Goal: Obtain resource: Obtain resource

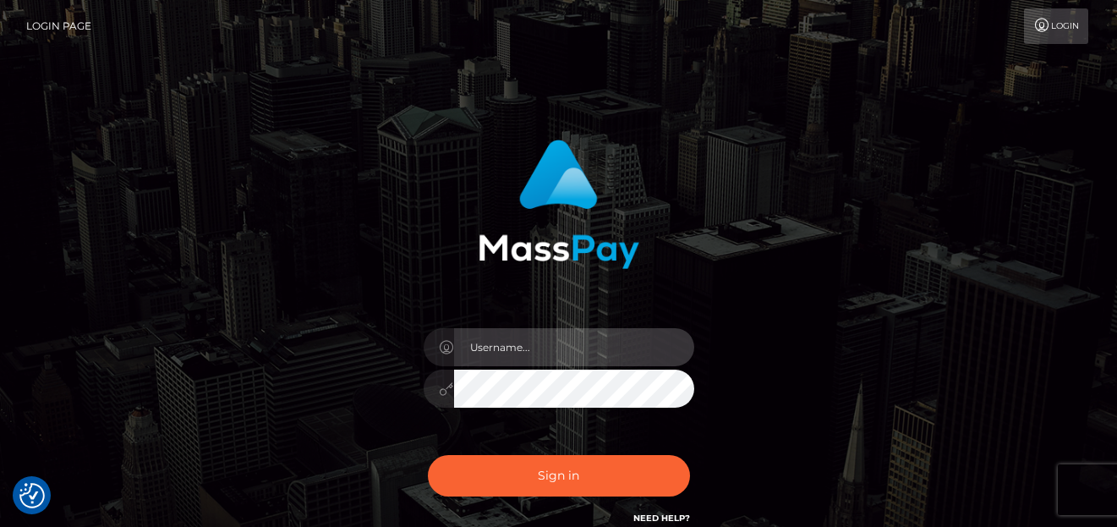
type input "[PERSON_NAME]"
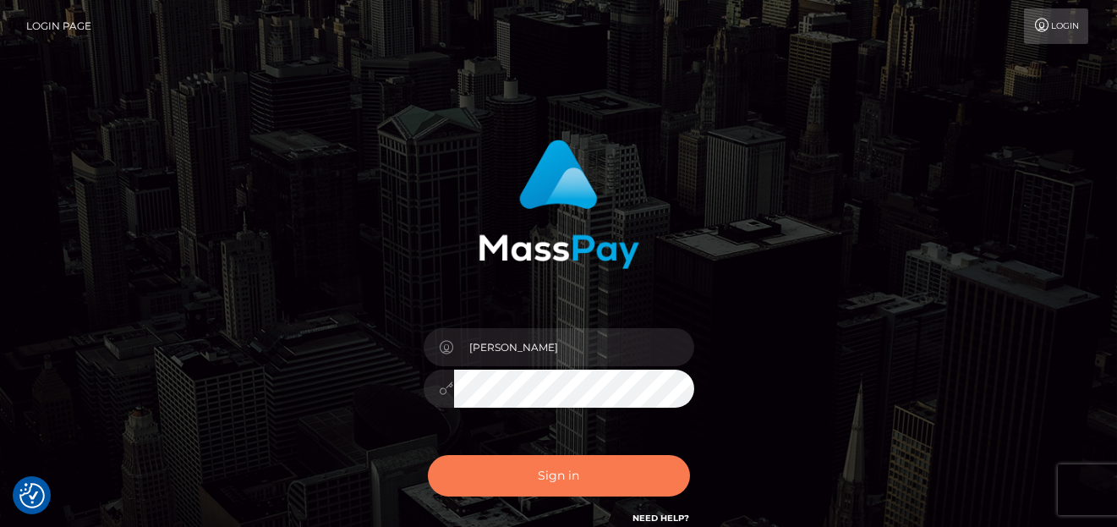
click at [489, 462] on button "Sign in" at bounding box center [559, 475] width 262 height 41
type input "denise"
click at [615, 482] on button "Sign in" at bounding box center [559, 475] width 262 height 41
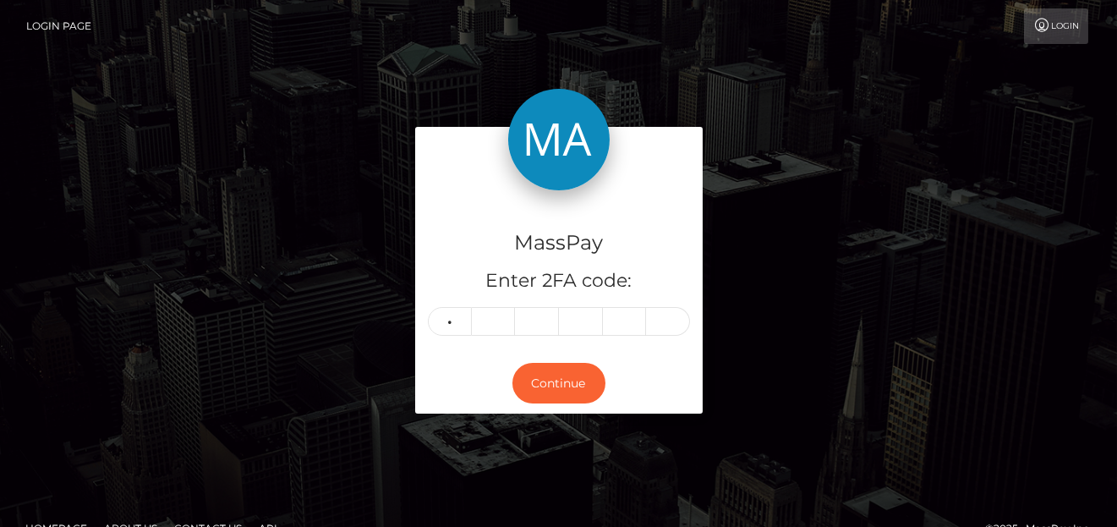
type input "9"
type input "1"
type input "4"
type input "3"
type input "7"
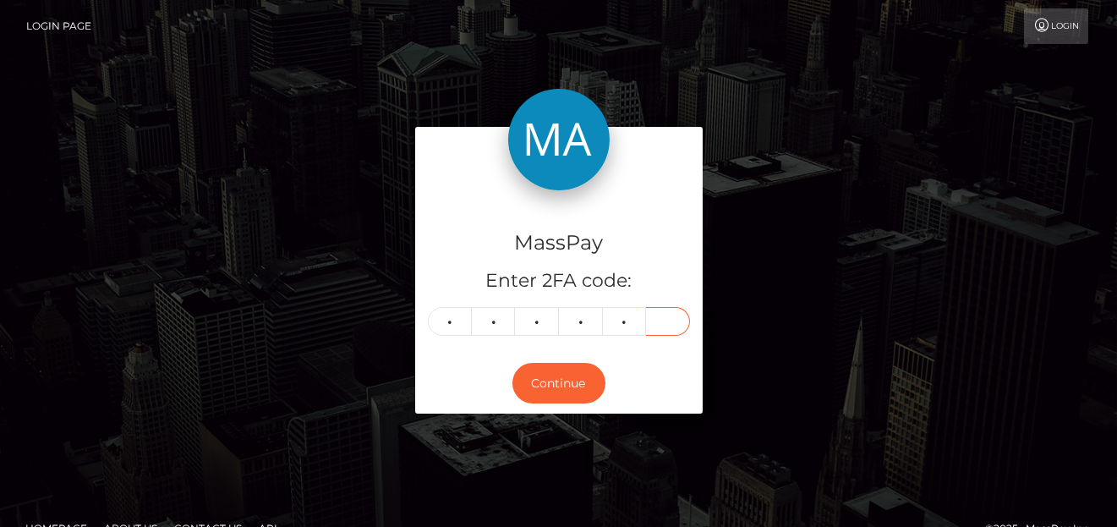
type input "2"
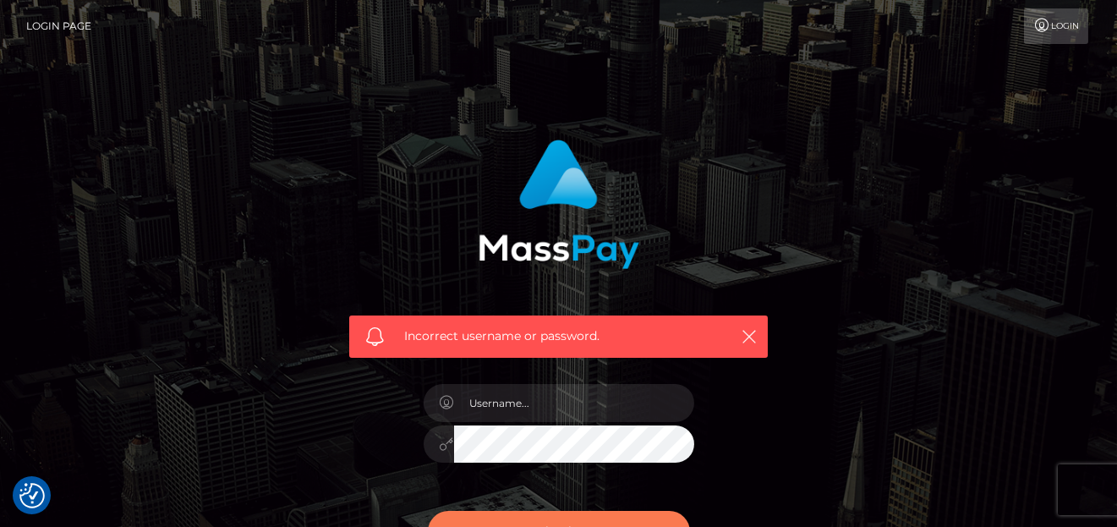
scroll to position [212, 0]
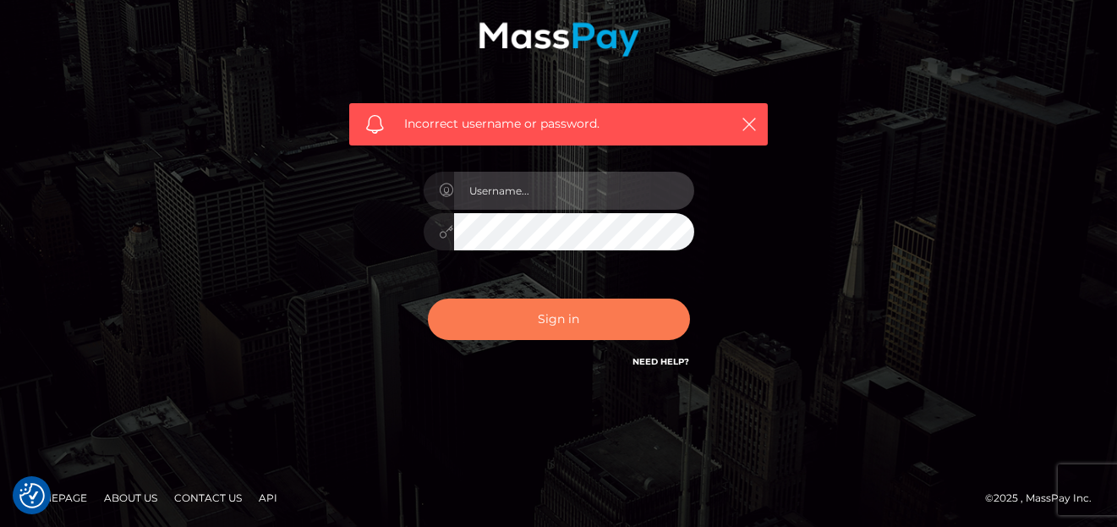
type input "[PERSON_NAME]"
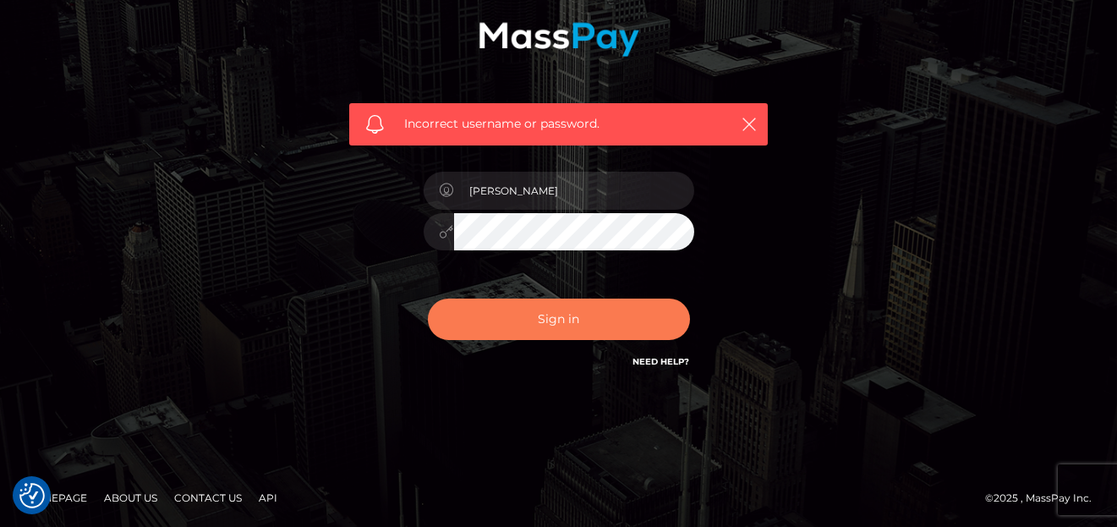
click at [514, 305] on button "Sign in" at bounding box center [559, 319] width 262 height 41
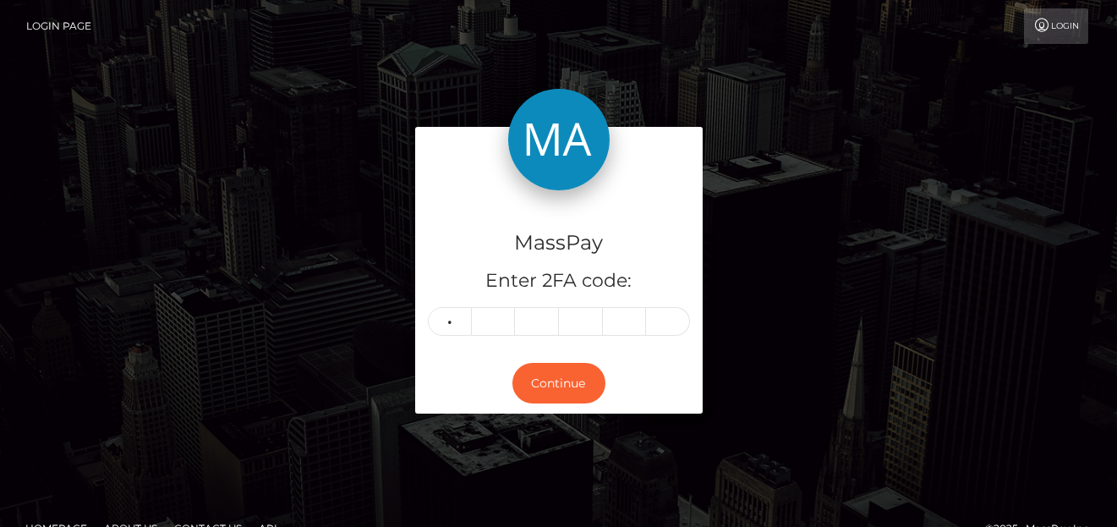
type input "7"
type input "5"
type input "9"
type input "8"
type input "9"
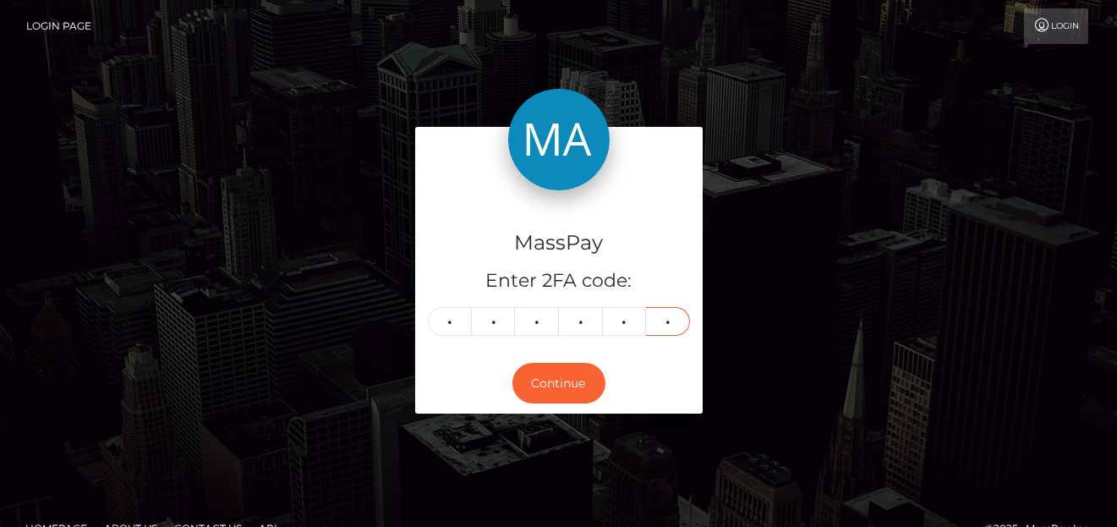
type input "4"
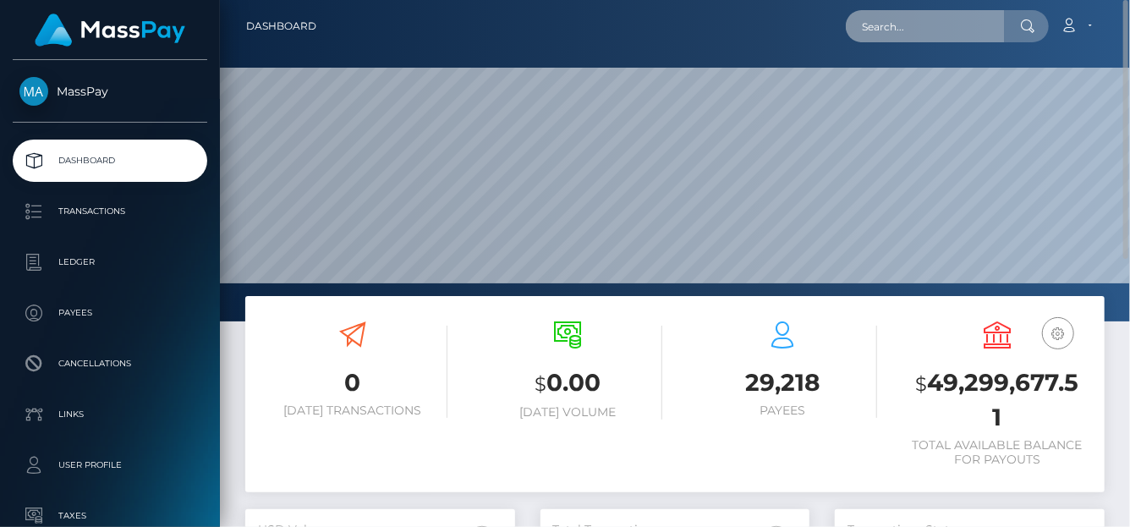
click at [896, 32] on input "text" at bounding box center [925, 26] width 159 height 32
paste input "68dad38a67b9f0ff5858816e"
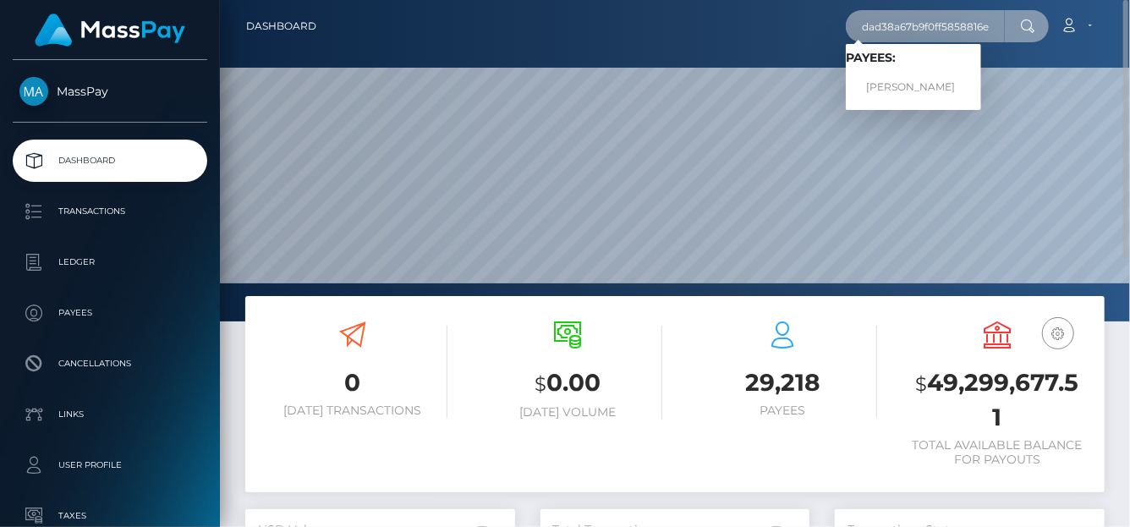
type input "68dad38a67b9f0ff5858816e"
click at [896, 79] on link "Celia Gomez" at bounding box center [913, 87] width 135 height 31
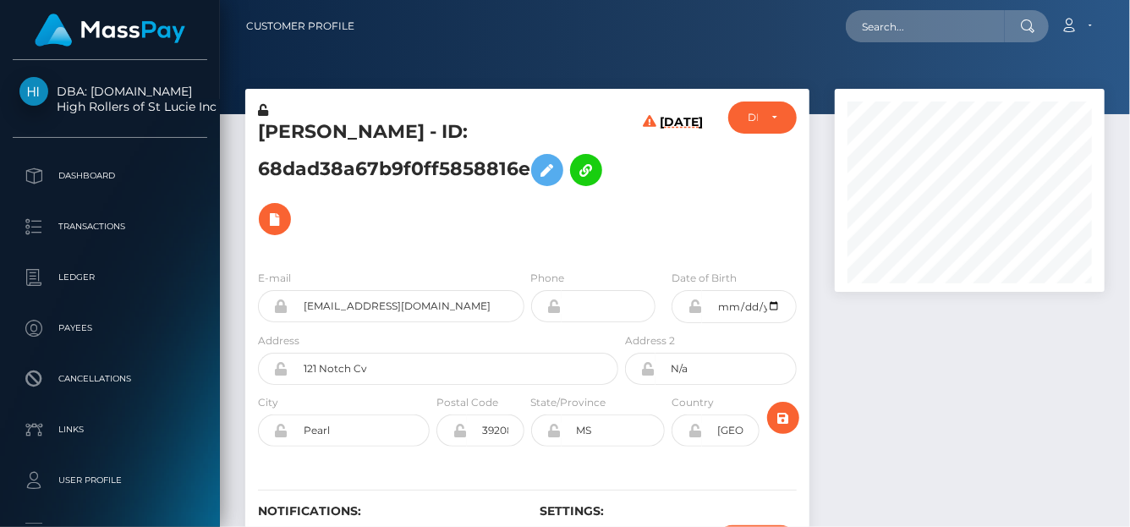
scroll to position [203, 270]
click at [267, 222] on icon at bounding box center [275, 219] width 20 height 21
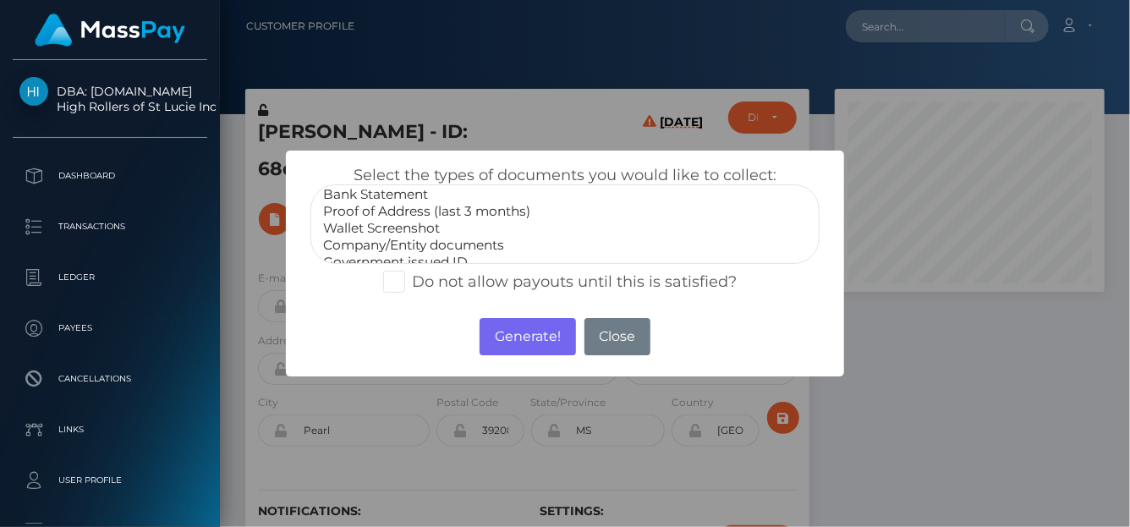
scroll to position [50, 0]
select select "Government issued ID"
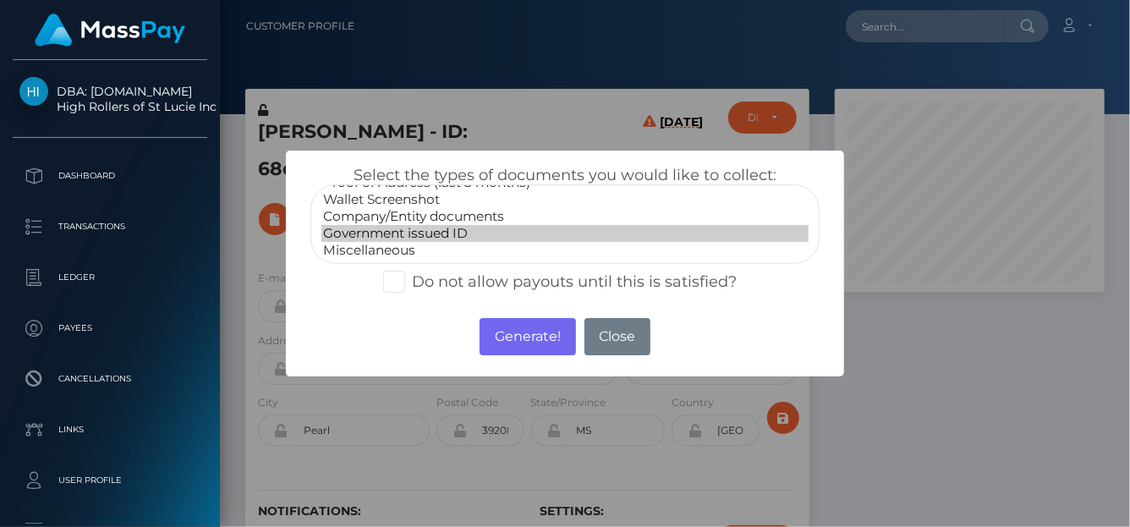
click at [392, 225] on option "Government issued ID" at bounding box center [564, 233] width 487 height 17
click at [504, 327] on button "Generate!" at bounding box center [528, 336] width 96 height 37
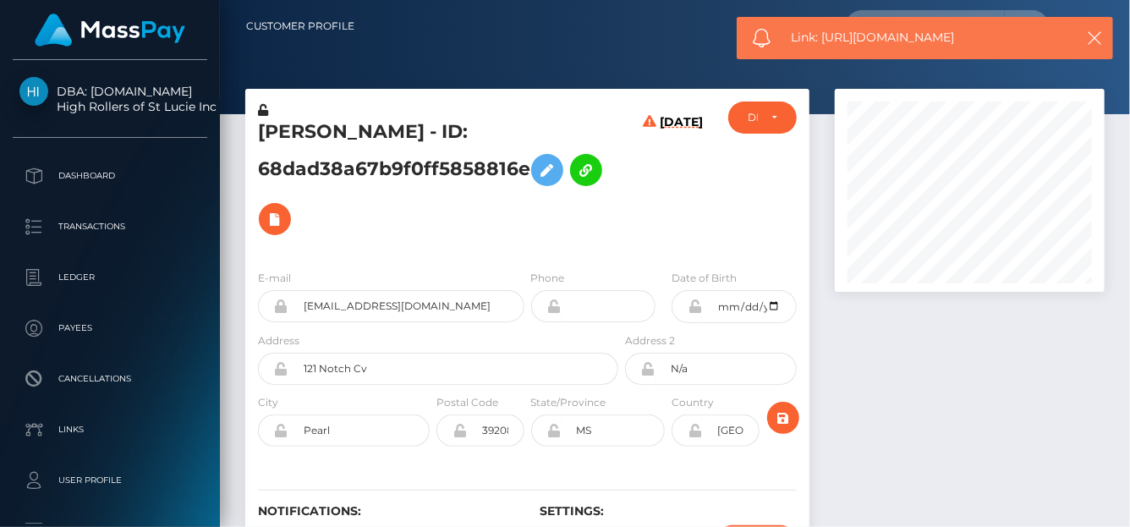
drag, startPoint x: 1000, startPoint y: 39, endPoint x: 824, endPoint y: 48, distance: 176.2
click at [824, 48] on div "Link: https://l.maspay.io/olU9p" at bounding box center [925, 38] width 376 height 42
copy span "https://l.maspay.io/olU9p"
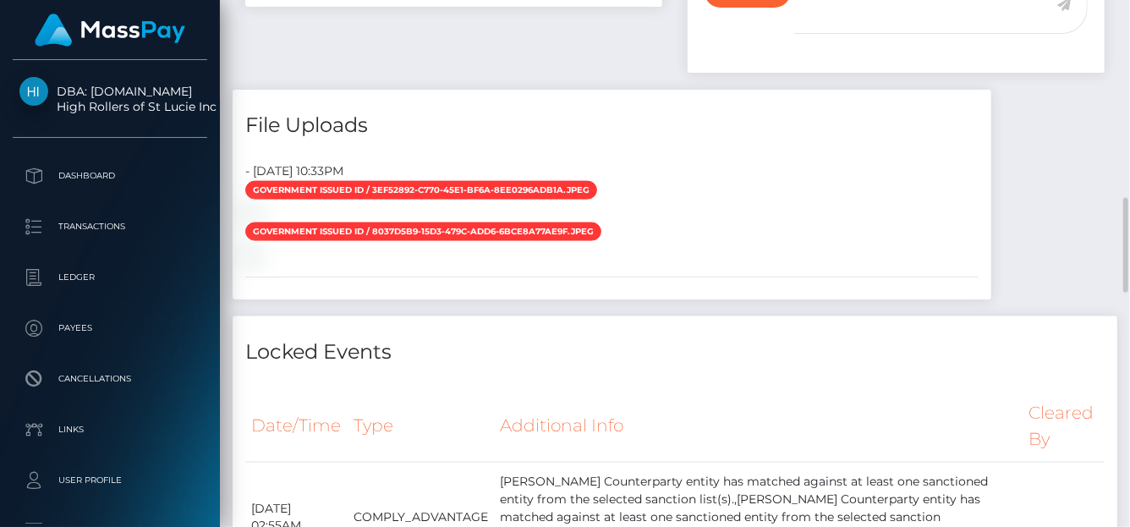
scroll to position [762, 0]
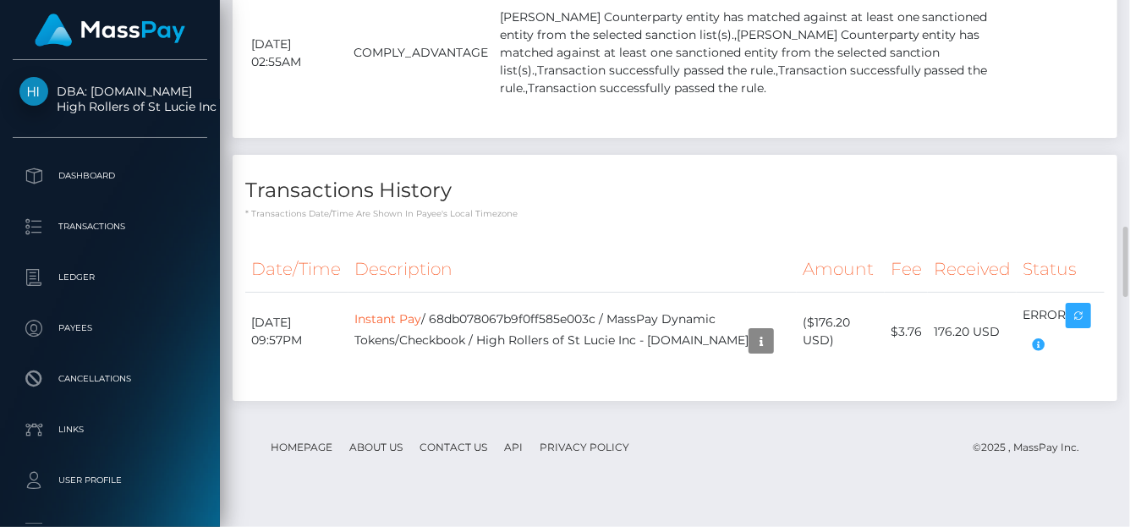
scroll to position [1693, 0]
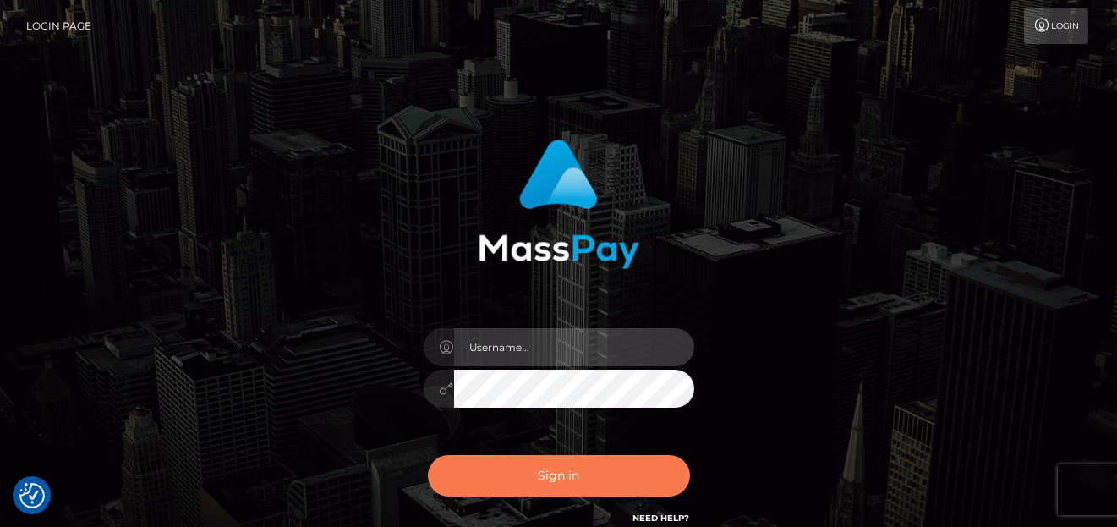
type input "denise"
click at [522, 480] on button "Sign in" at bounding box center [559, 475] width 262 height 41
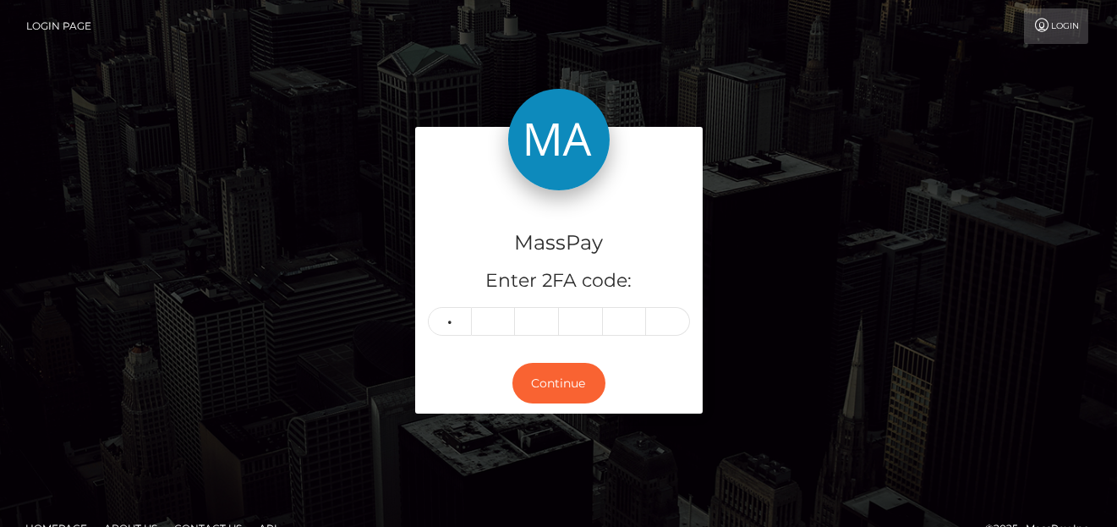
type input "2"
type input "9"
type input "4"
type input "5"
type input "6"
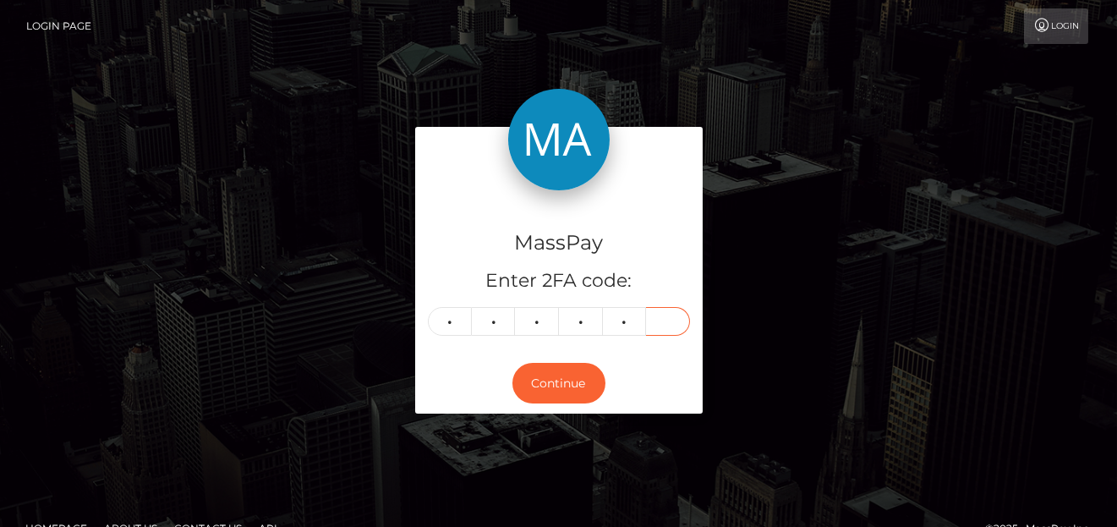
type input "0"
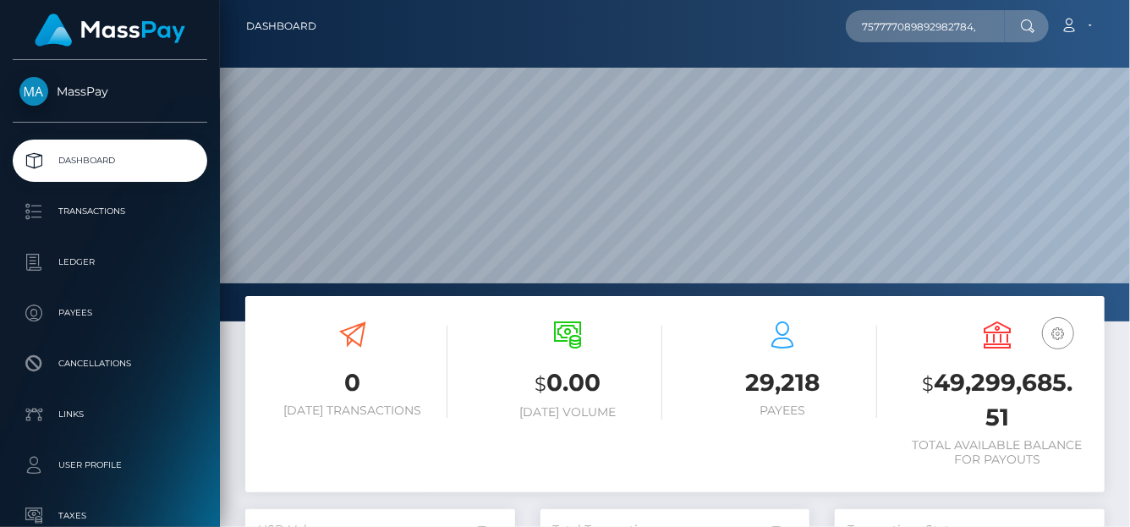
scroll to position [299, 270]
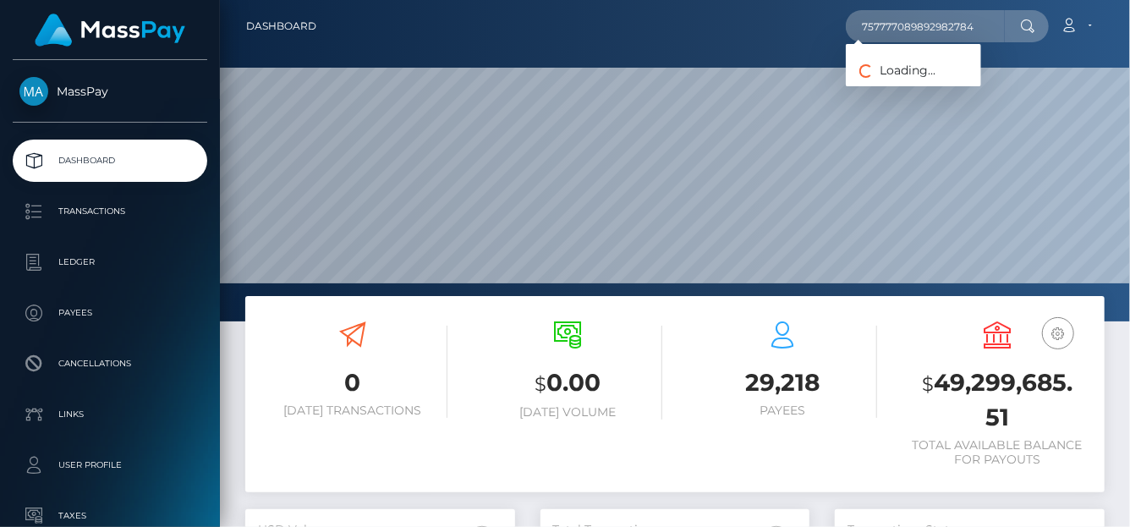
type input "757777089892982784"
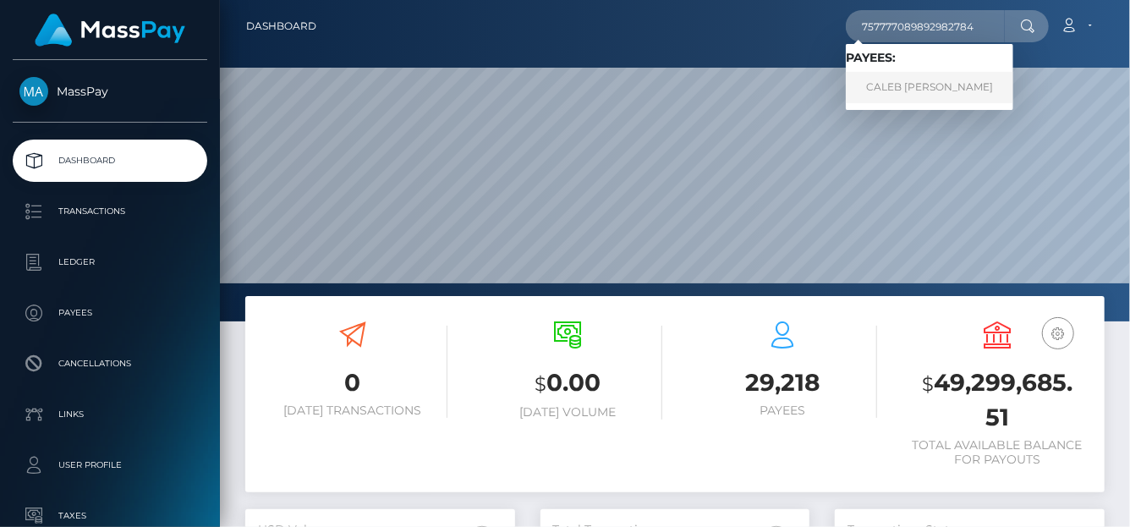
click at [891, 87] on link "CALEB JOSEPH MCNAMARA" at bounding box center [929, 87] width 167 height 31
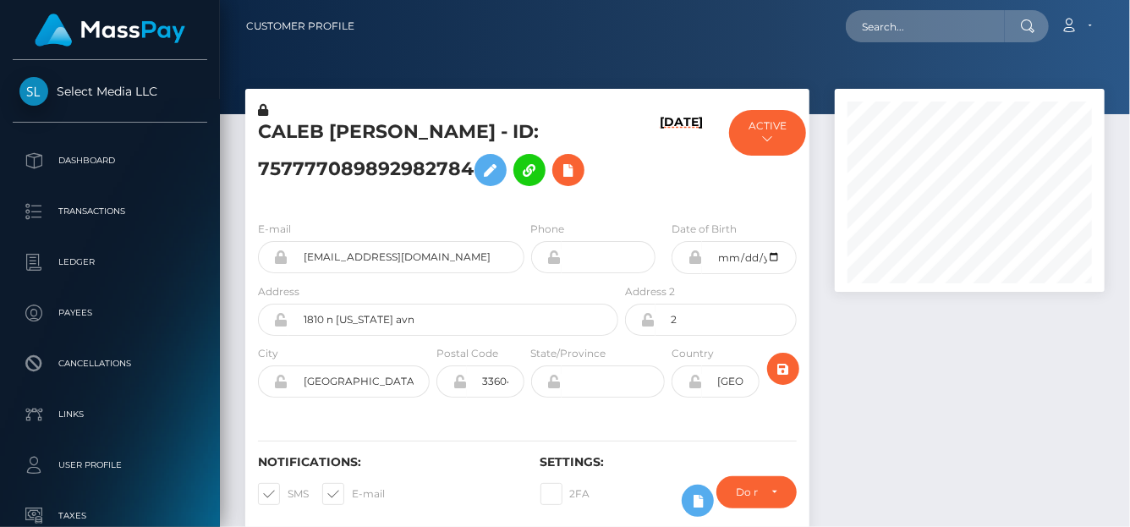
scroll to position [203, 270]
click at [566, 179] on icon at bounding box center [568, 170] width 20 height 21
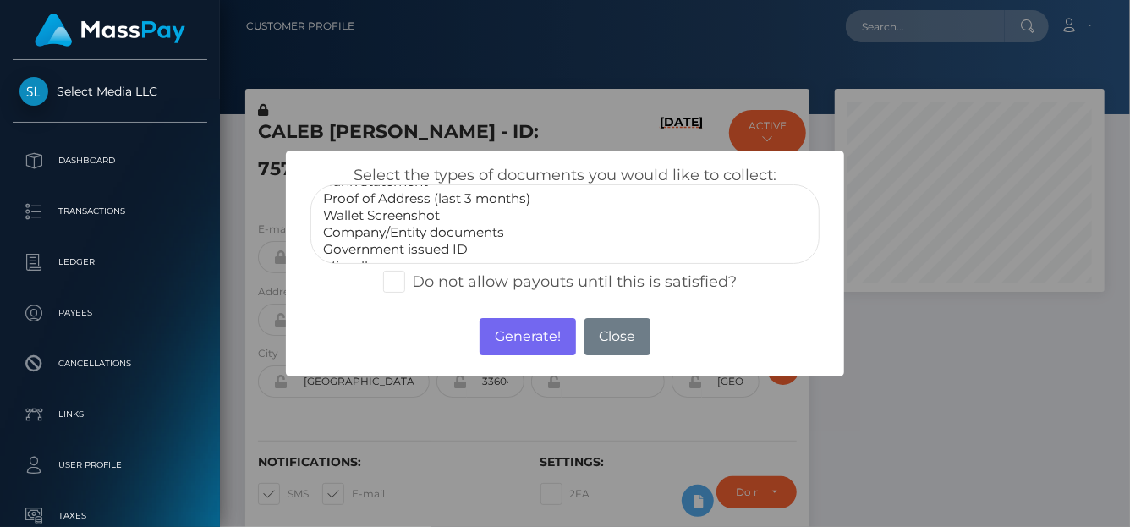
scroll to position [50, 0]
select select "Company/Entity documents"
click at [368, 217] on option "Company/Entity documents" at bounding box center [564, 216] width 487 height 17
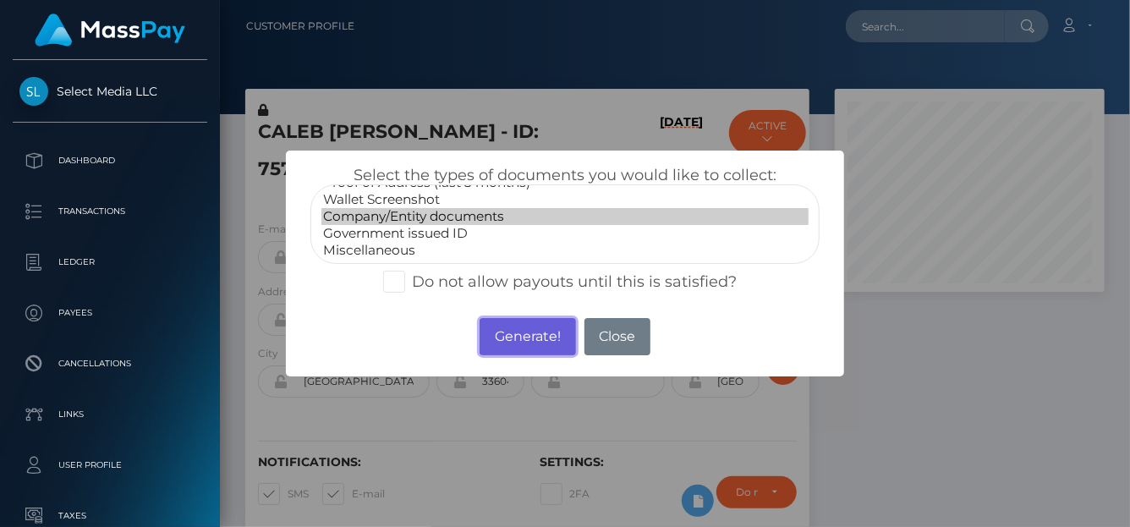
click at [526, 337] on button "Generate!" at bounding box center [528, 336] width 96 height 37
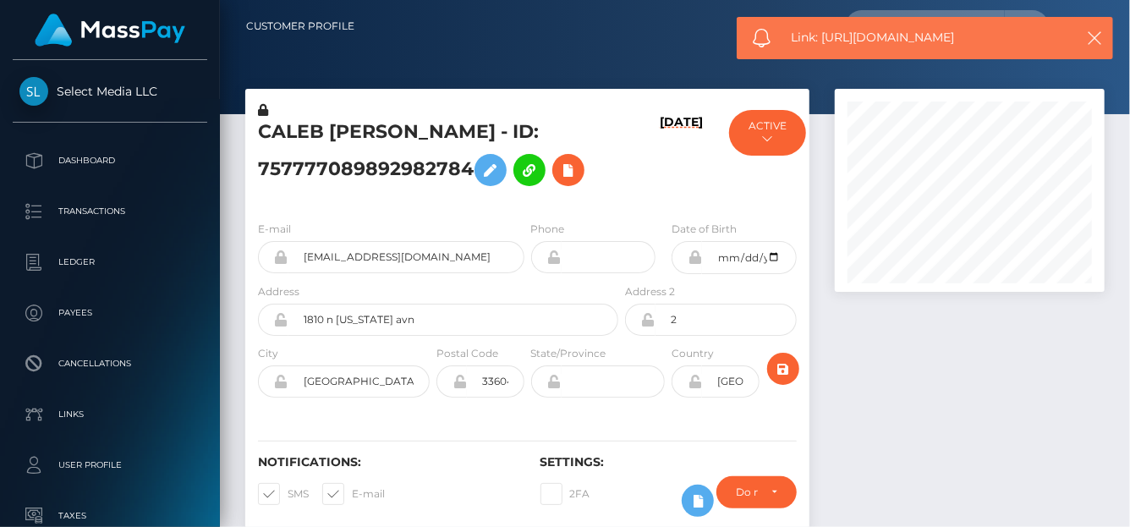
drag, startPoint x: 976, startPoint y: 36, endPoint x: 823, endPoint y: 35, distance: 153.1
click at [823, 35] on span "Link: https://l.maspay.io/7lU3o" at bounding box center [927, 38] width 271 height 18
copy span "https://l.maspay.io/7lU3o"
click at [577, 178] on icon at bounding box center [568, 170] width 20 height 21
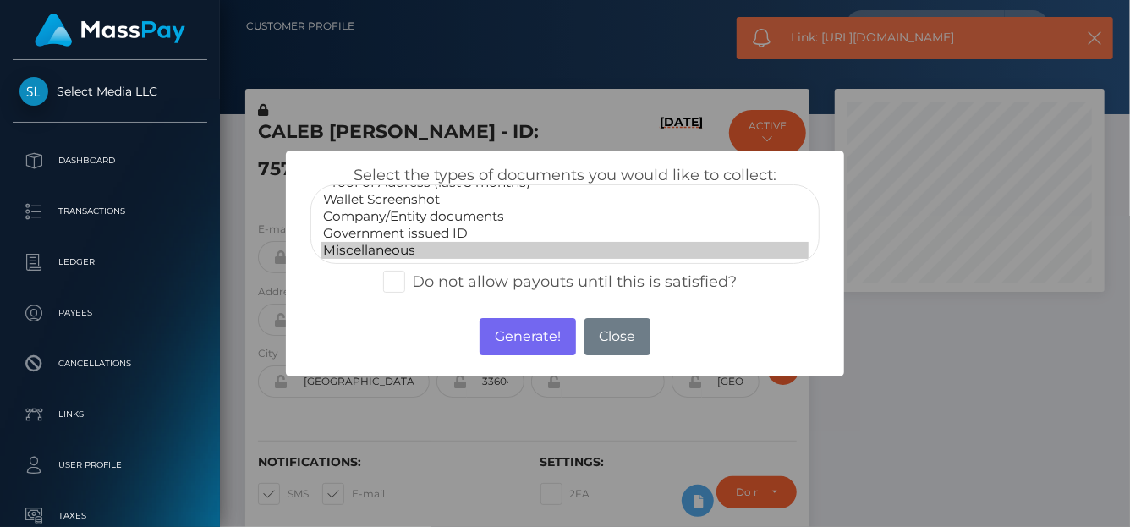
click at [376, 250] on option "Miscellaneous" at bounding box center [564, 250] width 487 height 17
select select "Government issued ID"
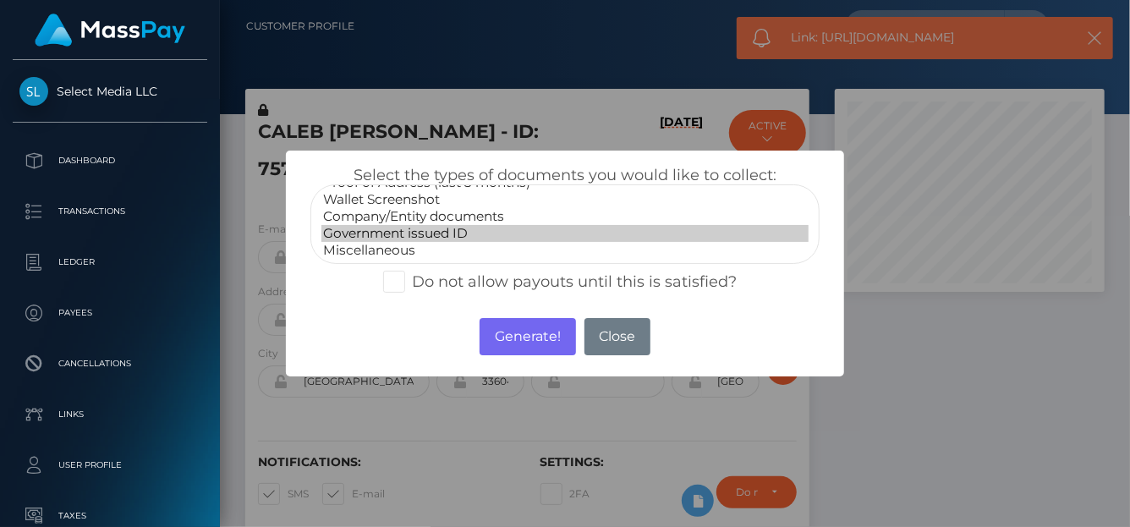
click at [405, 231] on option "Government issued ID" at bounding box center [564, 233] width 487 height 17
click at [536, 334] on button "Generate!" at bounding box center [528, 336] width 96 height 37
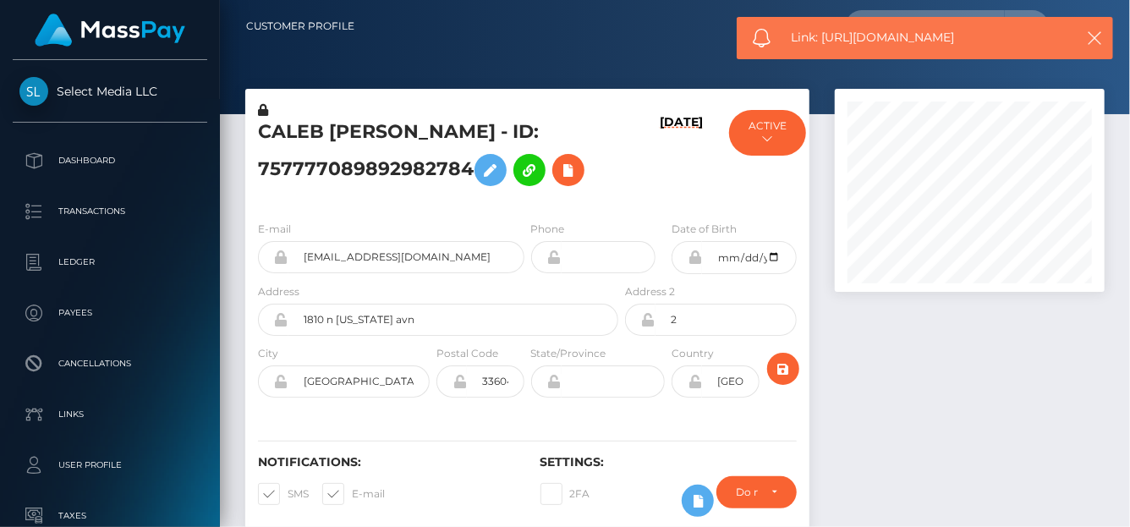
drag, startPoint x: 975, startPoint y: 41, endPoint x: 821, endPoint y: 46, distance: 154.0
click at [821, 46] on span "Link: https://l.maspay.io/QlU4C" at bounding box center [927, 38] width 271 height 18
copy span "https://l.maspay.io/QlU4C"
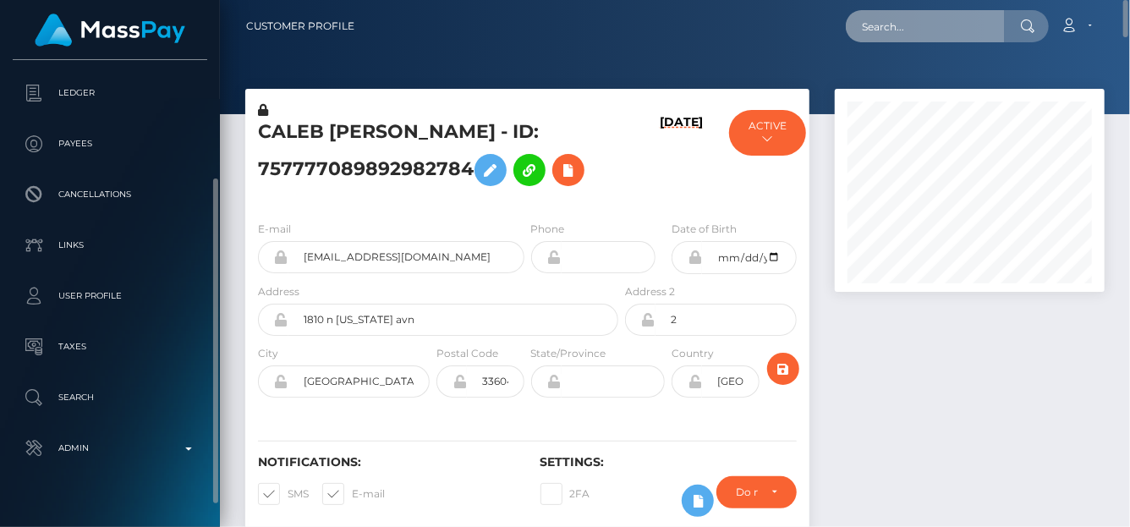
click at [931, 25] on input "text" at bounding box center [925, 26] width 159 height 32
paste input "464113706960166912"
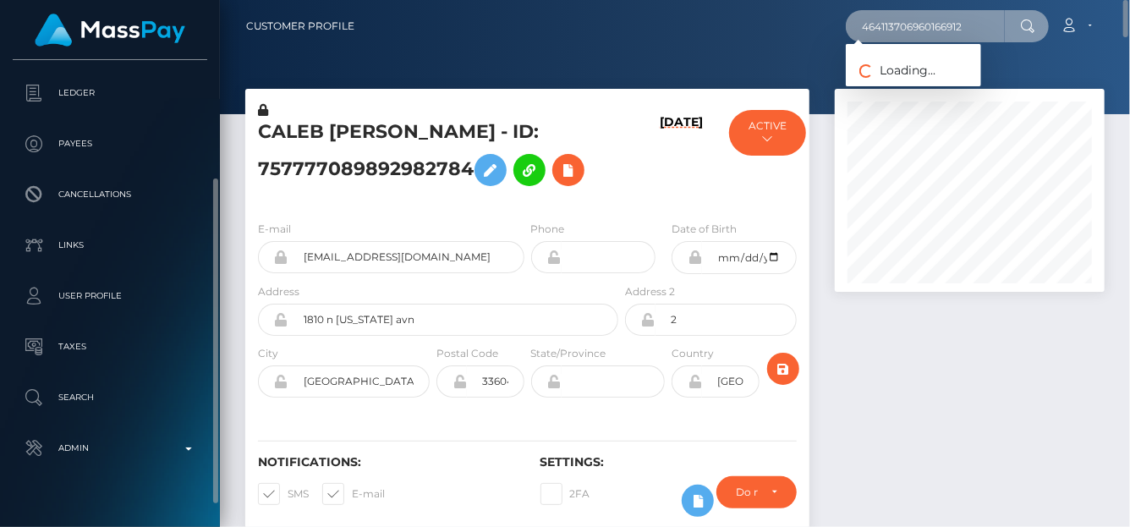
type input "464113706960166912"
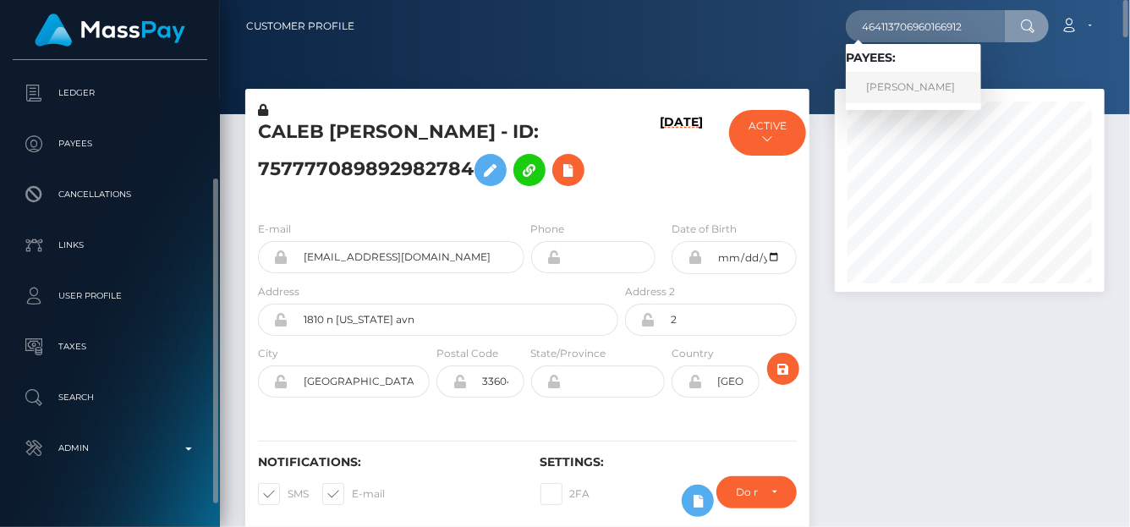
click at [904, 92] on link "[PERSON_NAME]" at bounding box center [913, 87] width 135 height 31
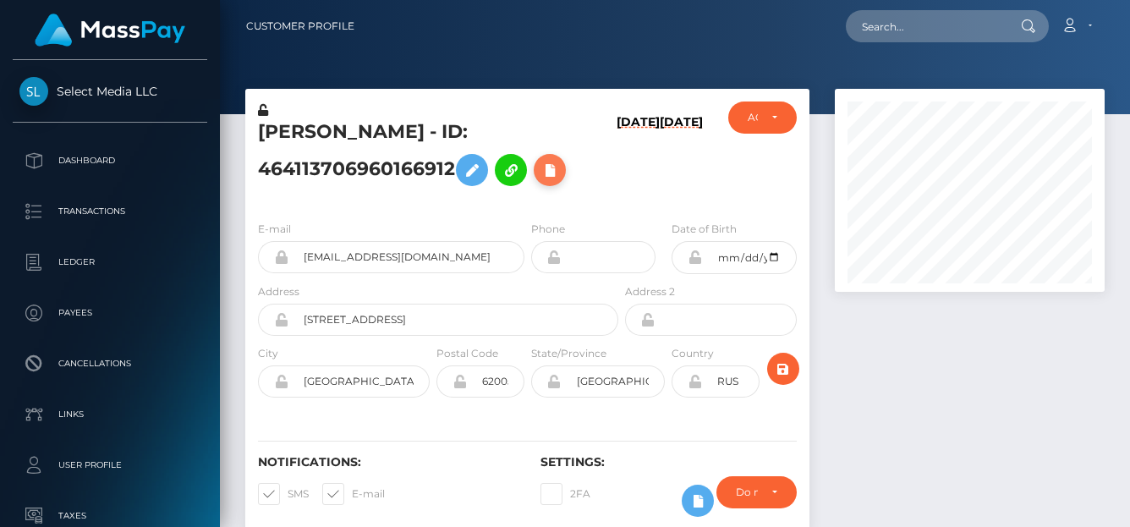
click at [555, 167] on icon at bounding box center [550, 170] width 20 height 21
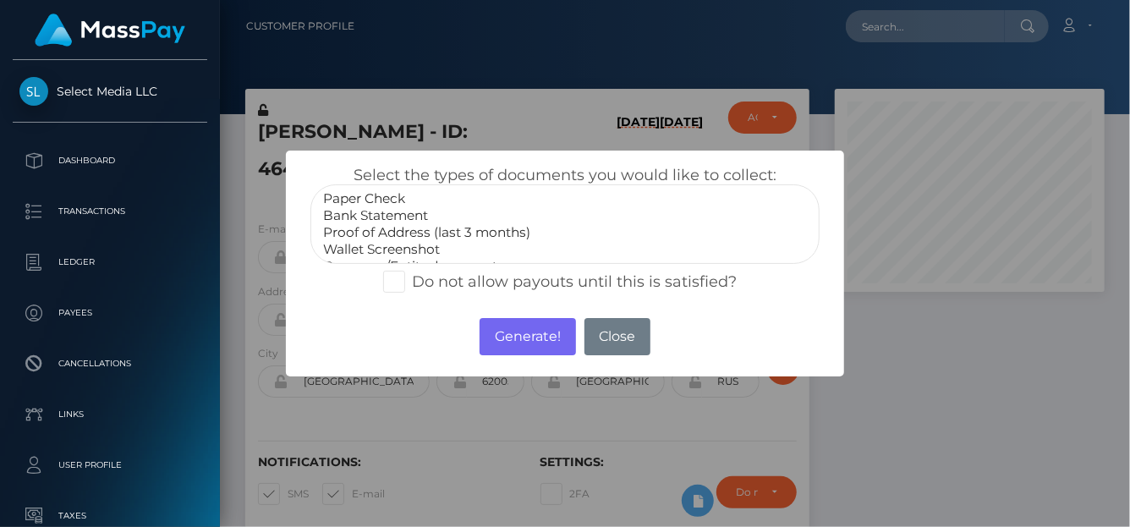
scroll to position [50, 0]
select select "Government issued ID"
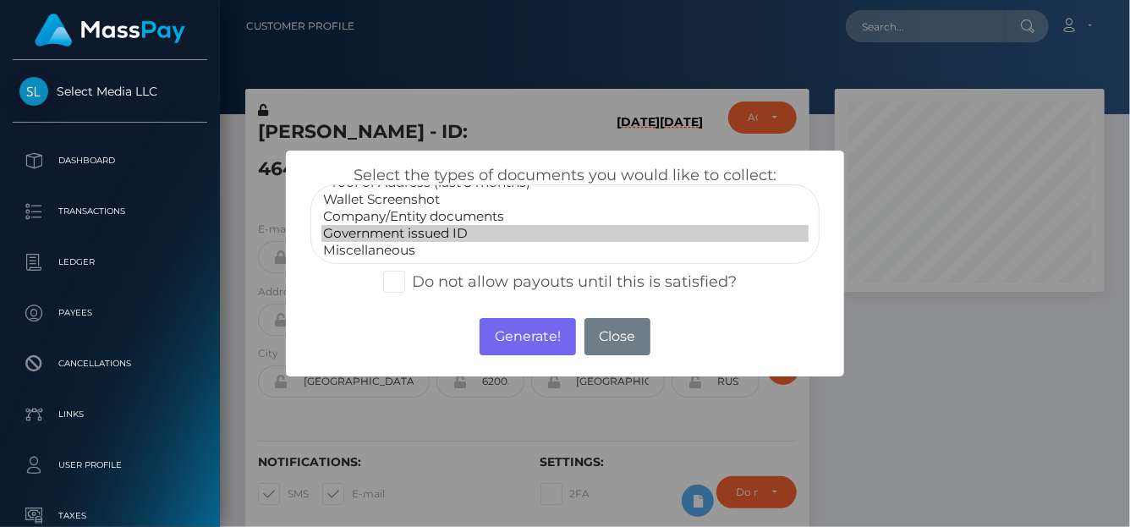
click at [390, 229] on option "Government issued ID" at bounding box center [564, 233] width 487 height 17
click at [533, 336] on button "Generate!" at bounding box center [528, 336] width 96 height 37
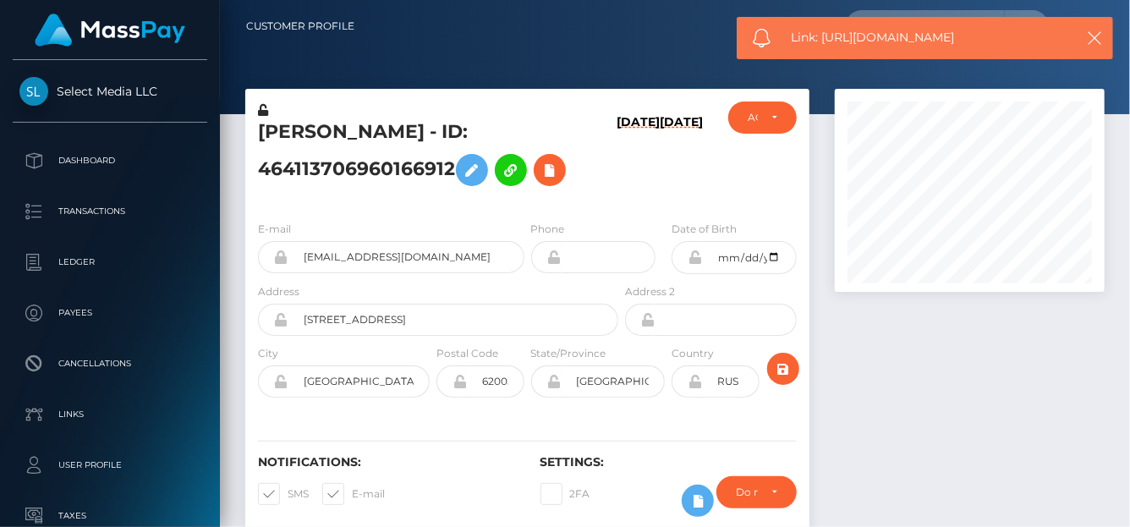
drag, startPoint x: 982, startPoint y: 21, endPoint x: 821, endPoint y: 36, distance: 161.3
click at [821, 36] on div "Link: https://l.maspay.io/5lU7F" at bounding box center [925, 38] width 376 height 42
copy span "https://l.maspay.io/5lU7F"
click at [549, 173] on icon at bounding box center [550, 170] width 20 height 21
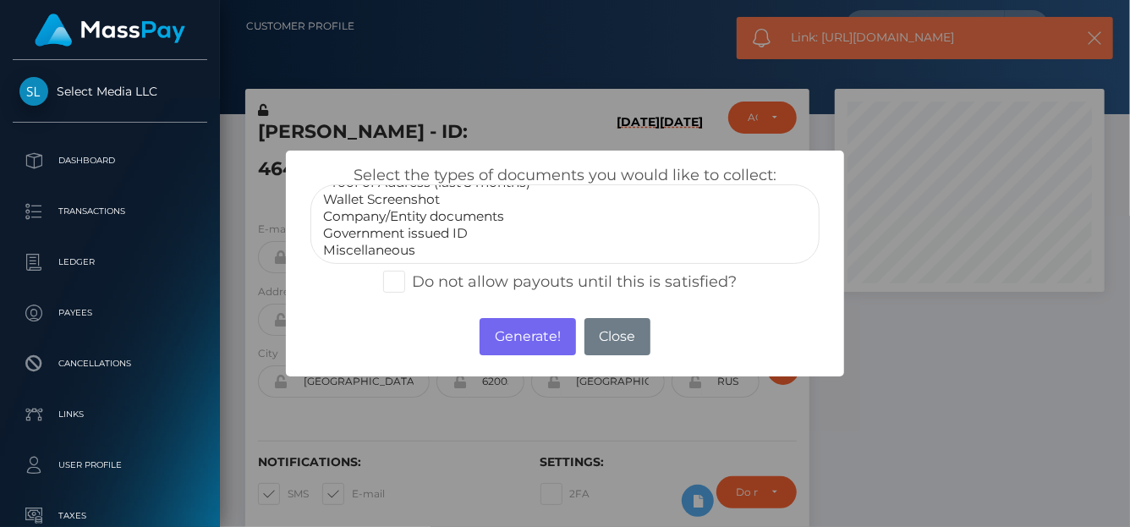
select select "Miscellaneous"
click at [394, 249] on option "Miscellaneous" at bounding box center [564, 250] width 487 height 17
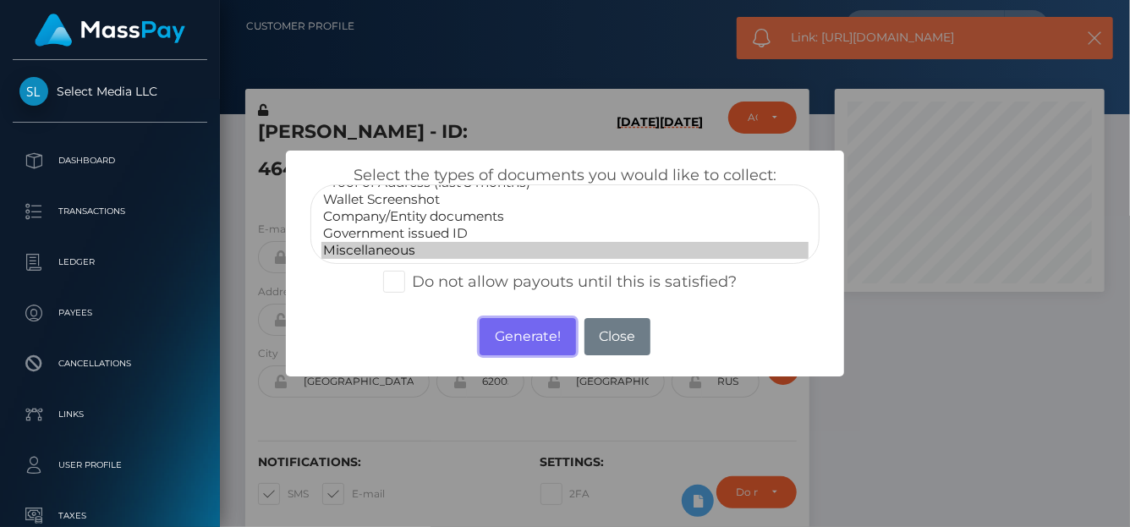
click at [513, 329] on button "Generate!" at bounding box center [528, 336] width 96 height 37
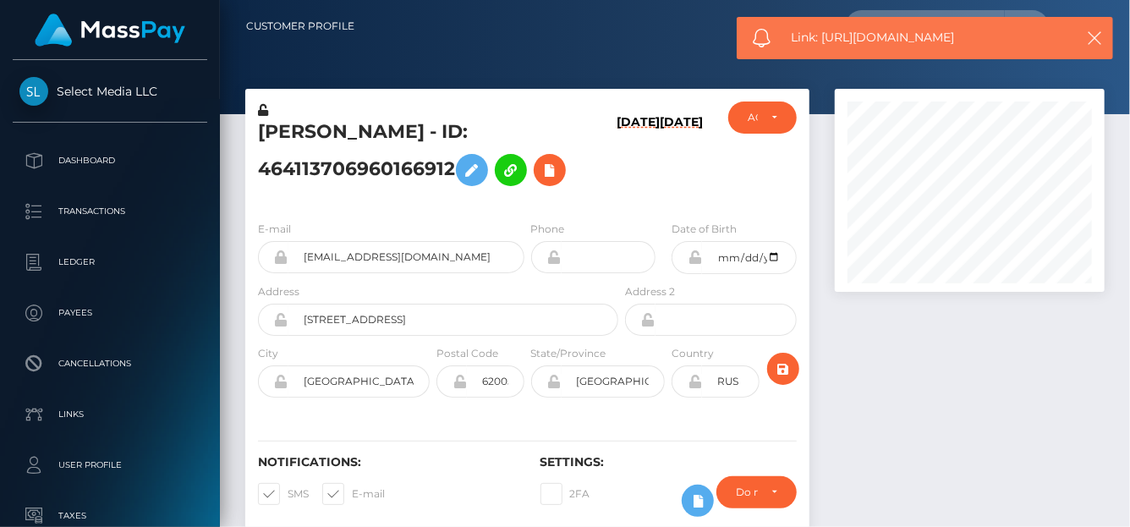
drag, startPoint x: 982, startPoint y: 32, endPoint x: 819, endPoint y: 44, distance: 163.7
click at [825, 44] on span "Link: https://l.maspay.io/olU5c" at bounding box center [927, 38] width 271 height 18
copy span "https://l.maspay.io/olU5c"
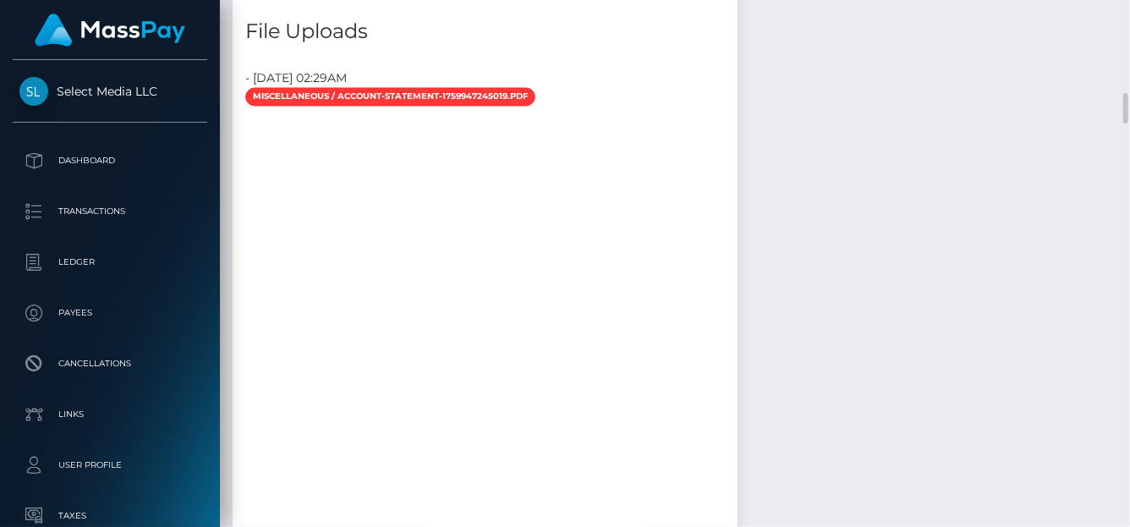
scroll to position [1270, 0]
